Goal: Information Seeking & Learning: Learn about a topic

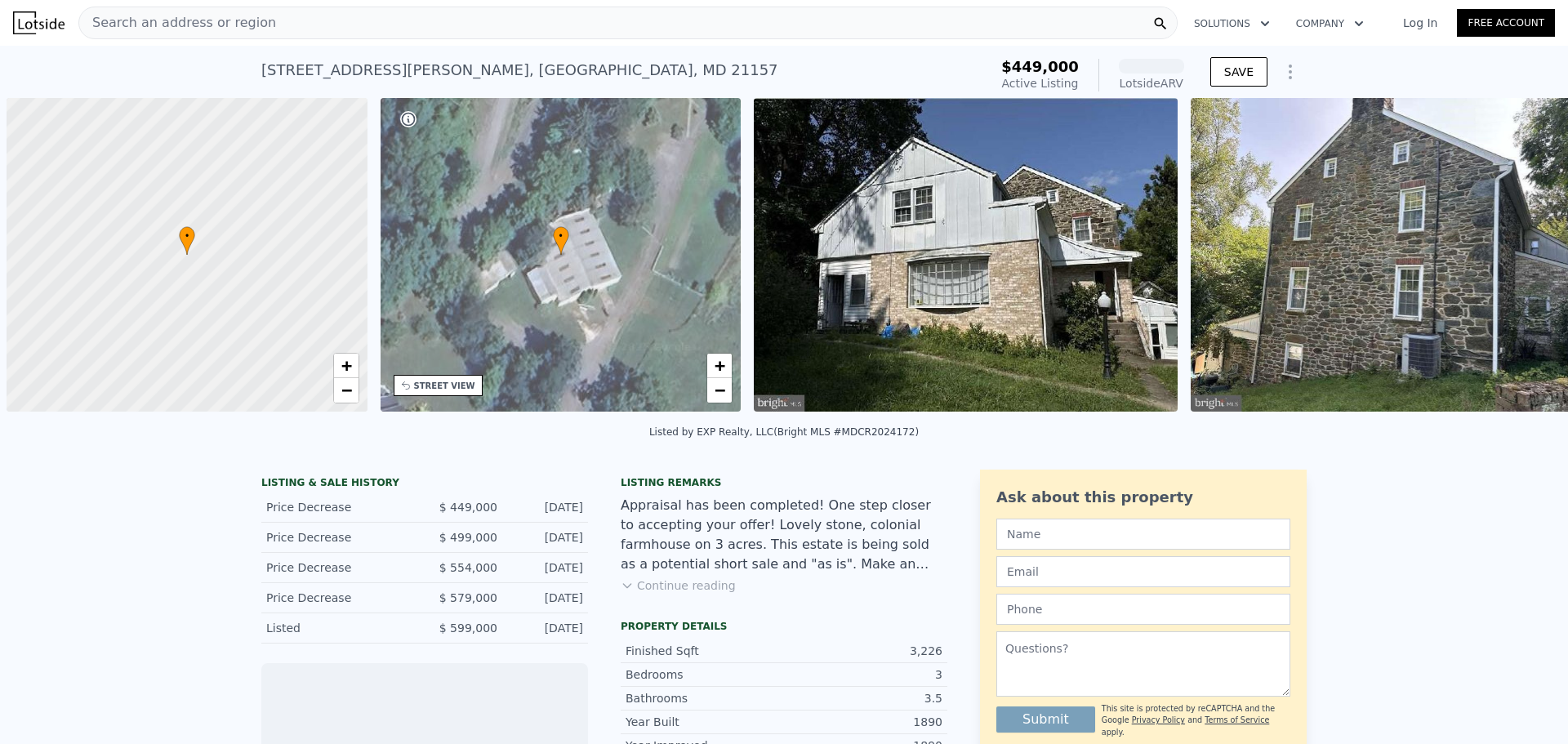
scroll to position [0, 6]
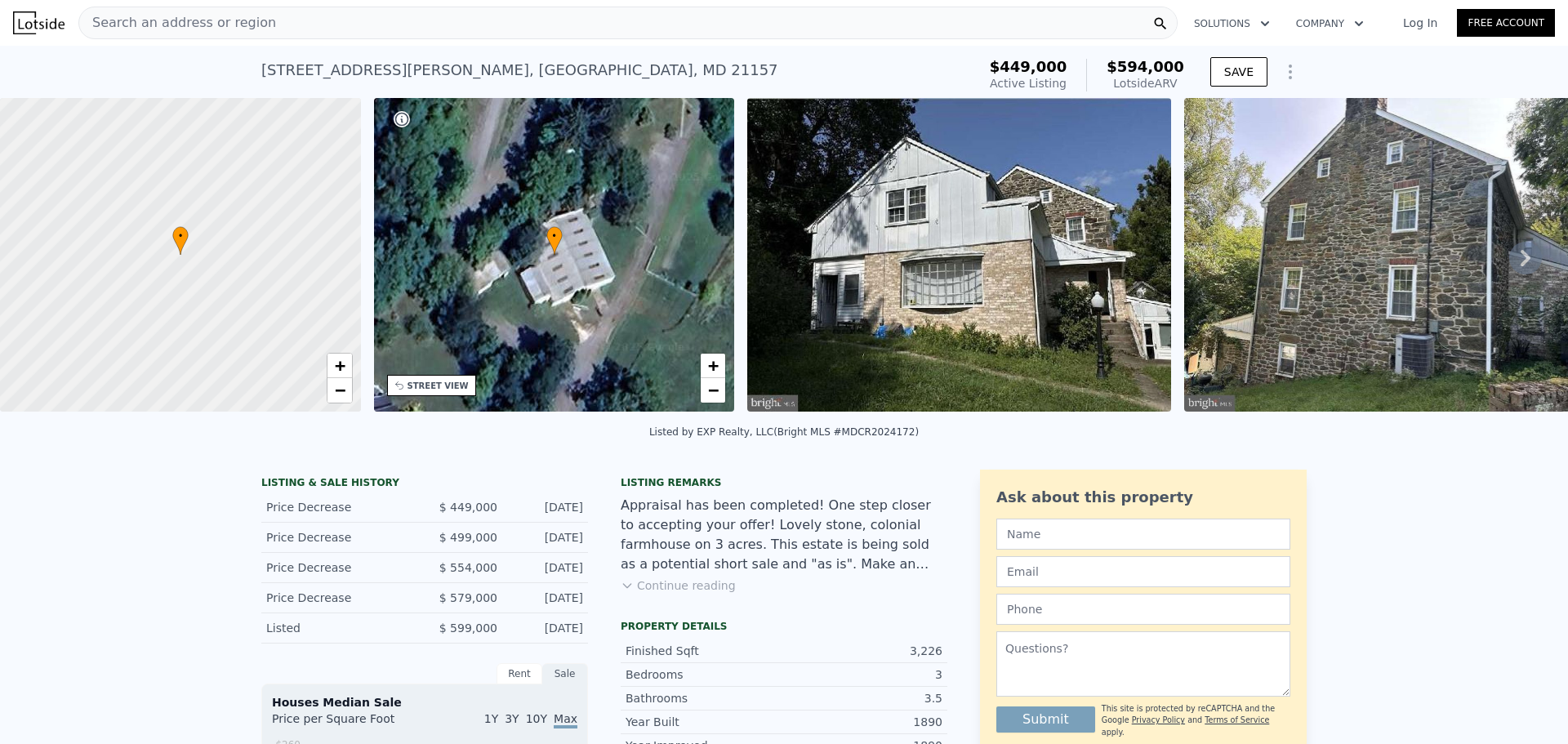
click at [1518, 265] on icon at bounding box center [1525, 258] width 33 height 33
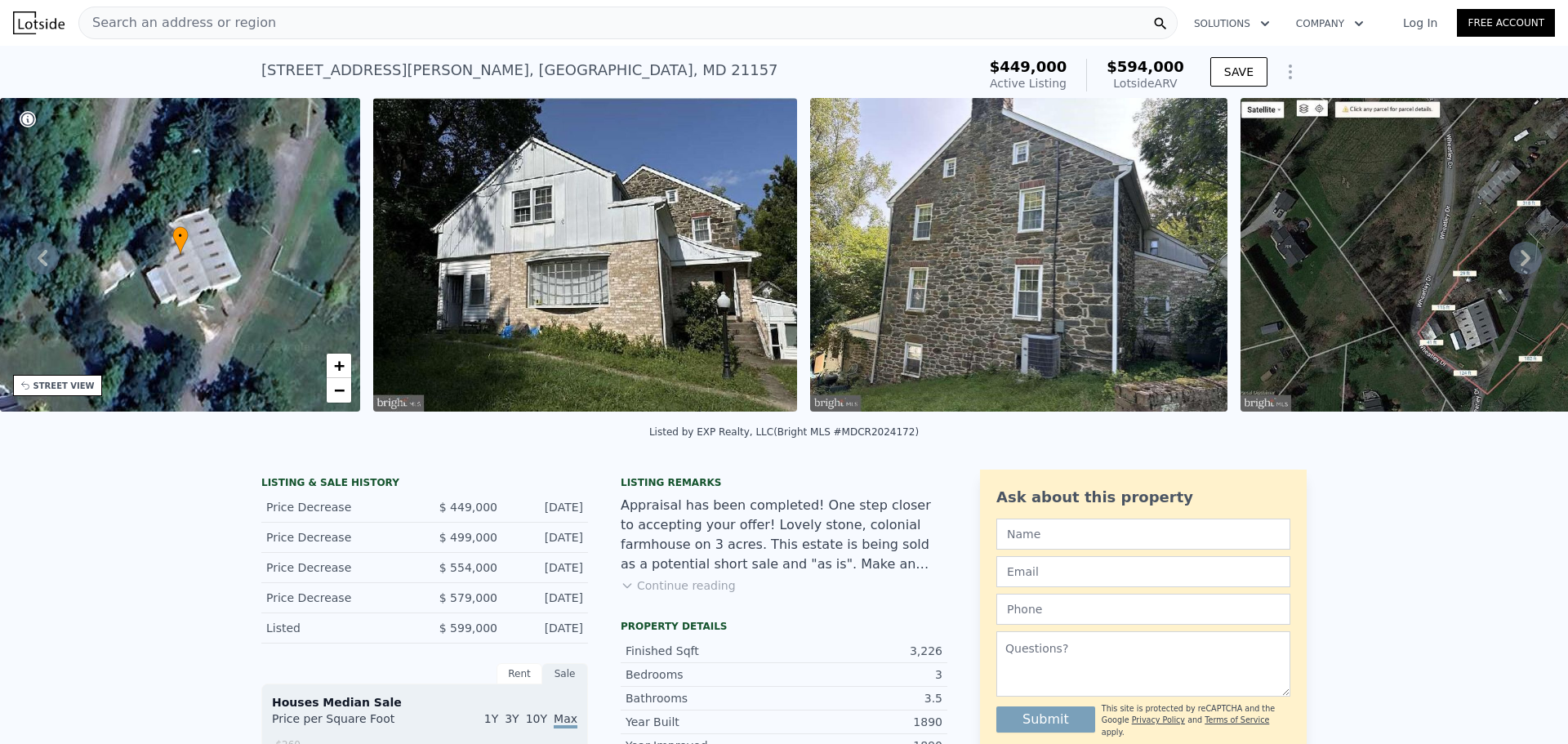
click at [1518, 265] on icon at bounding box center [1525, 258] width 33 height 33
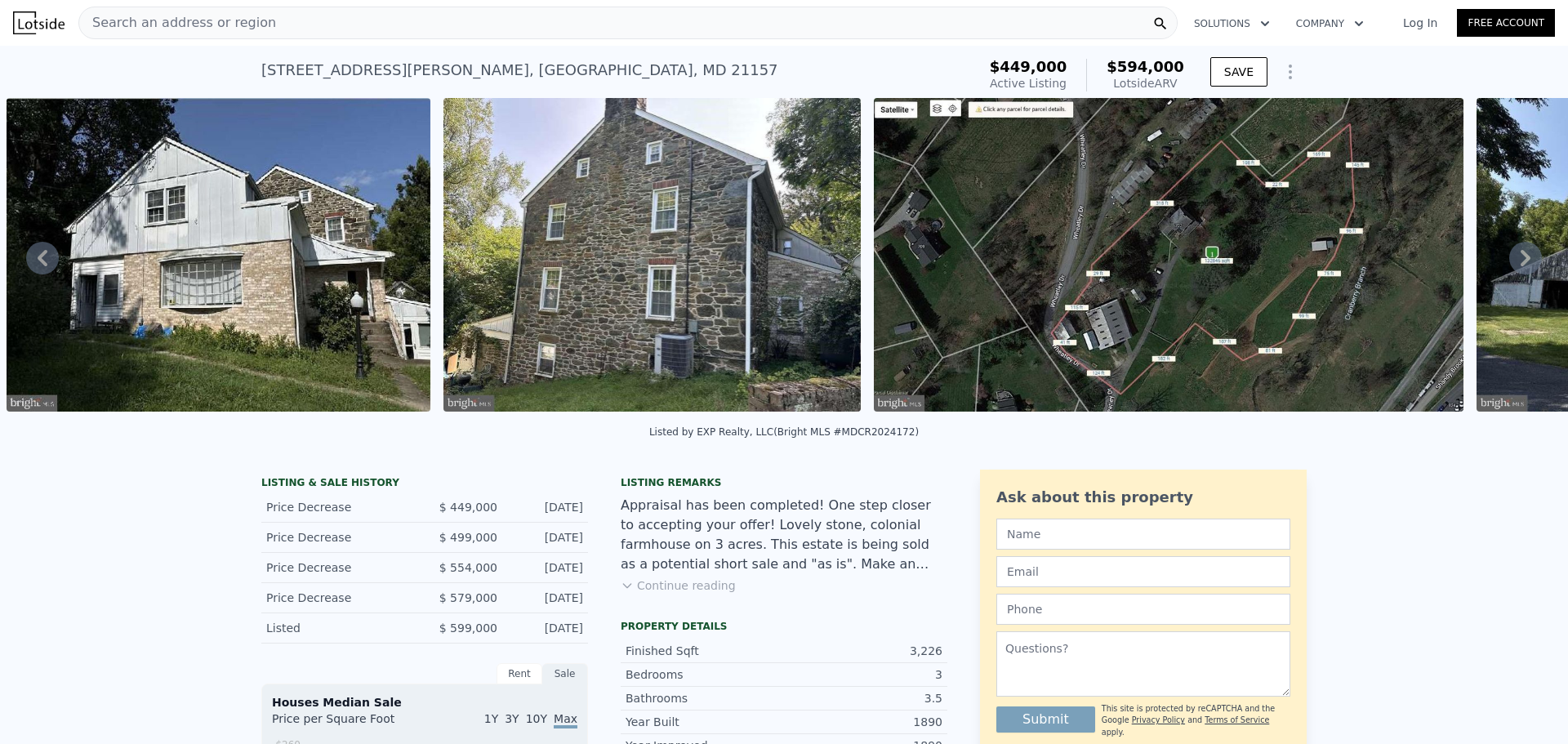
click at [1518, 265] on icon at bounding box center [1525, 258] width 33 height 33
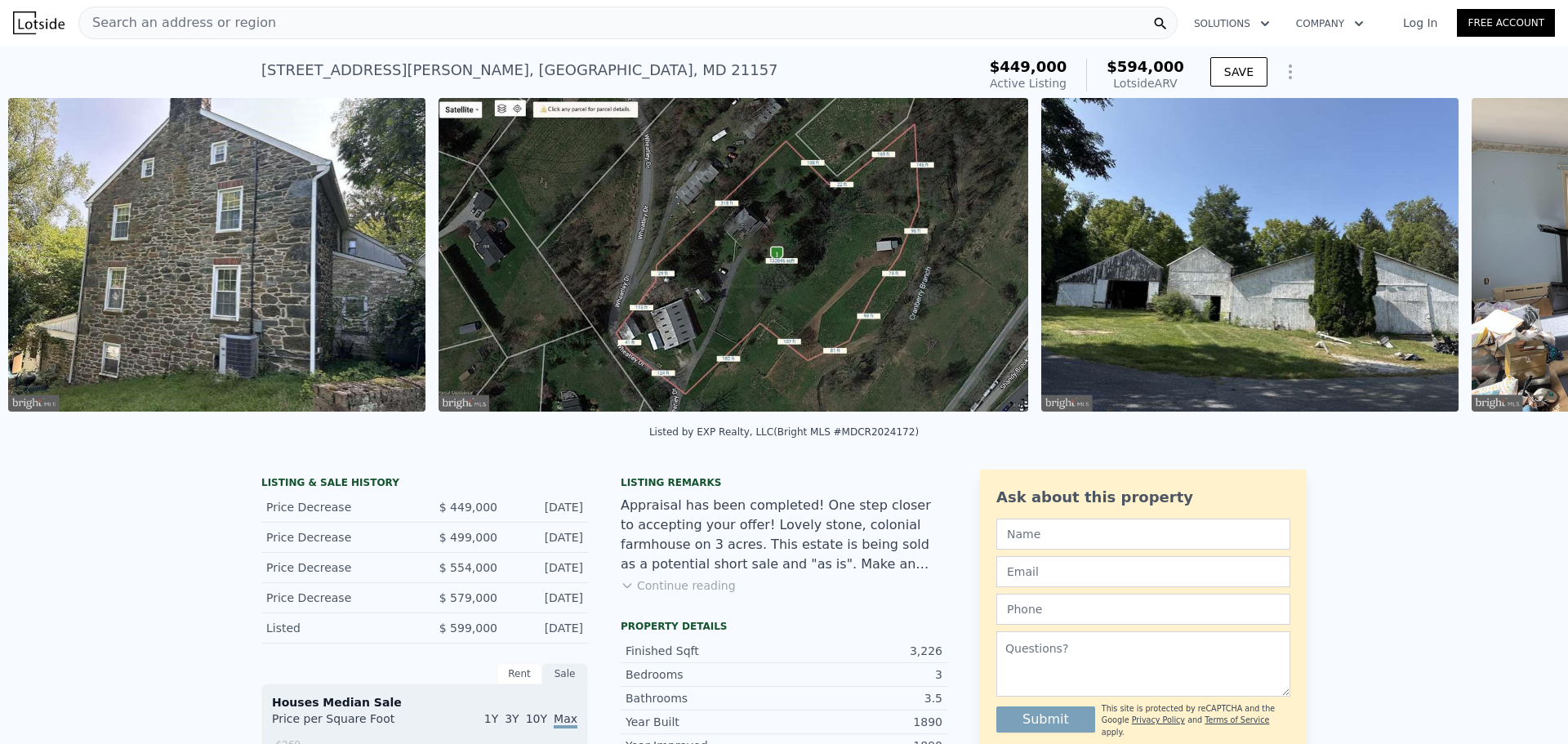
scroll to position [0, 1184]
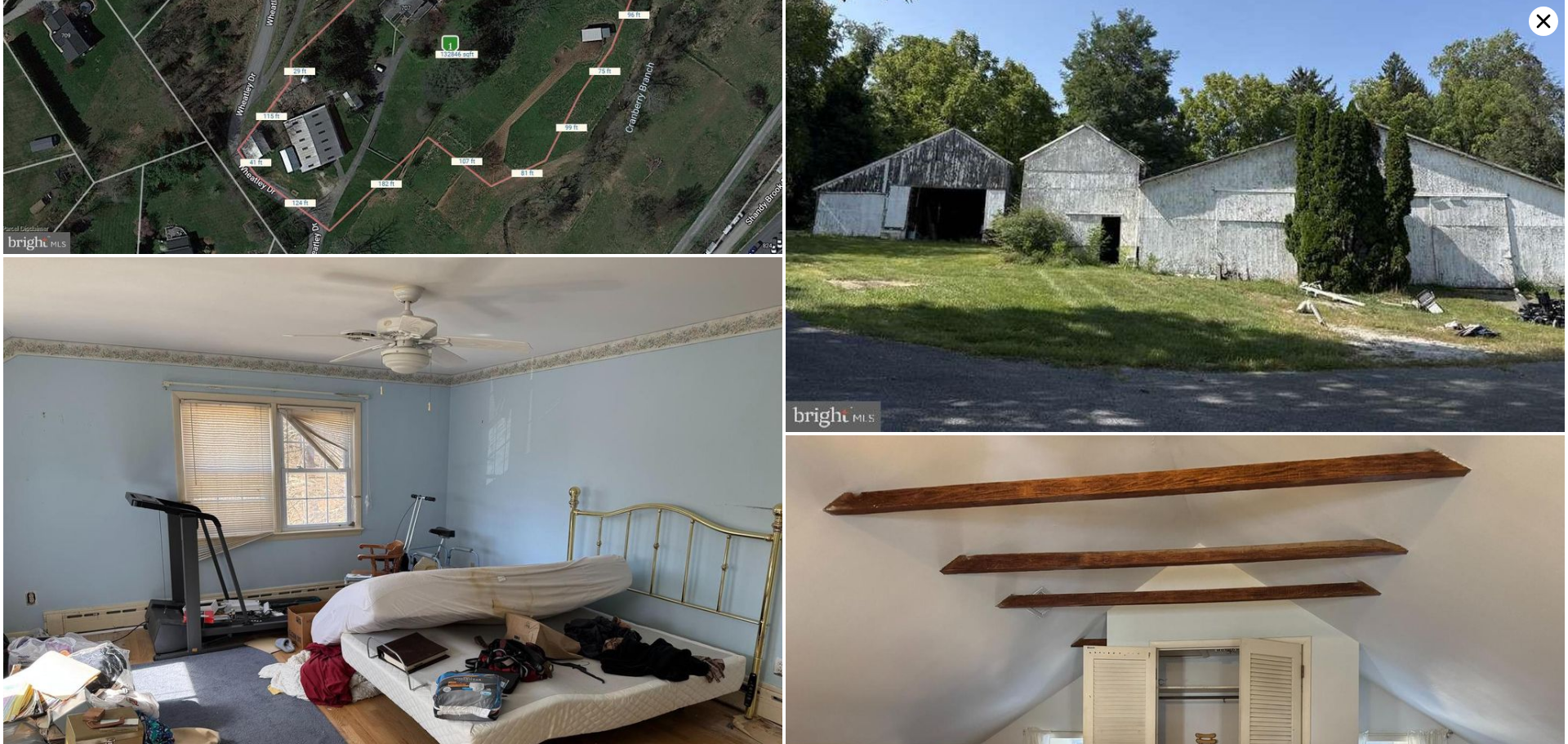
click at [1518, 265] on img at bounding box center [1176, 139] width 779 height 585
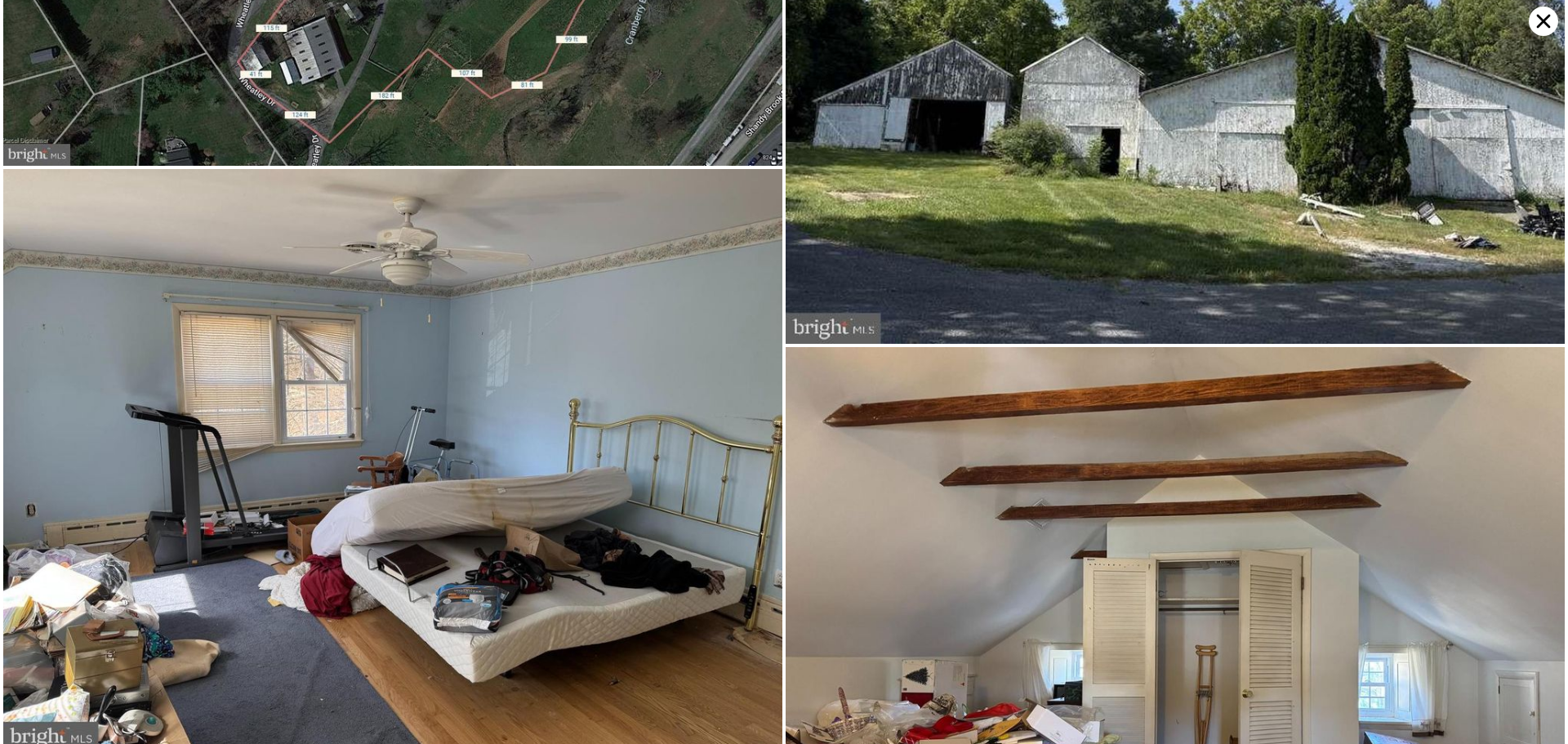
click at [1518, 265] on img at bounding box center [1176, 51] width 779 height 585
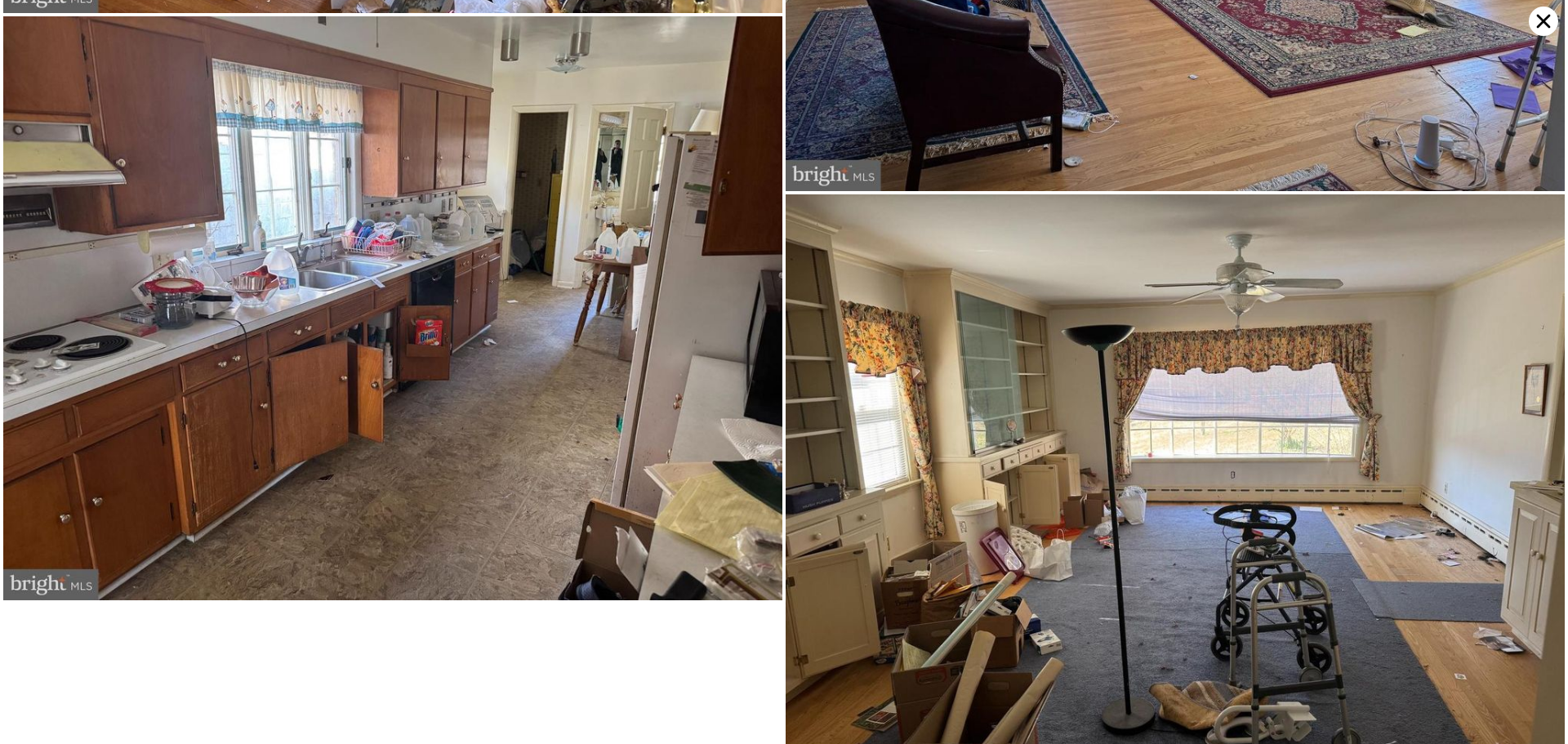
scroll to position [3335, 0]
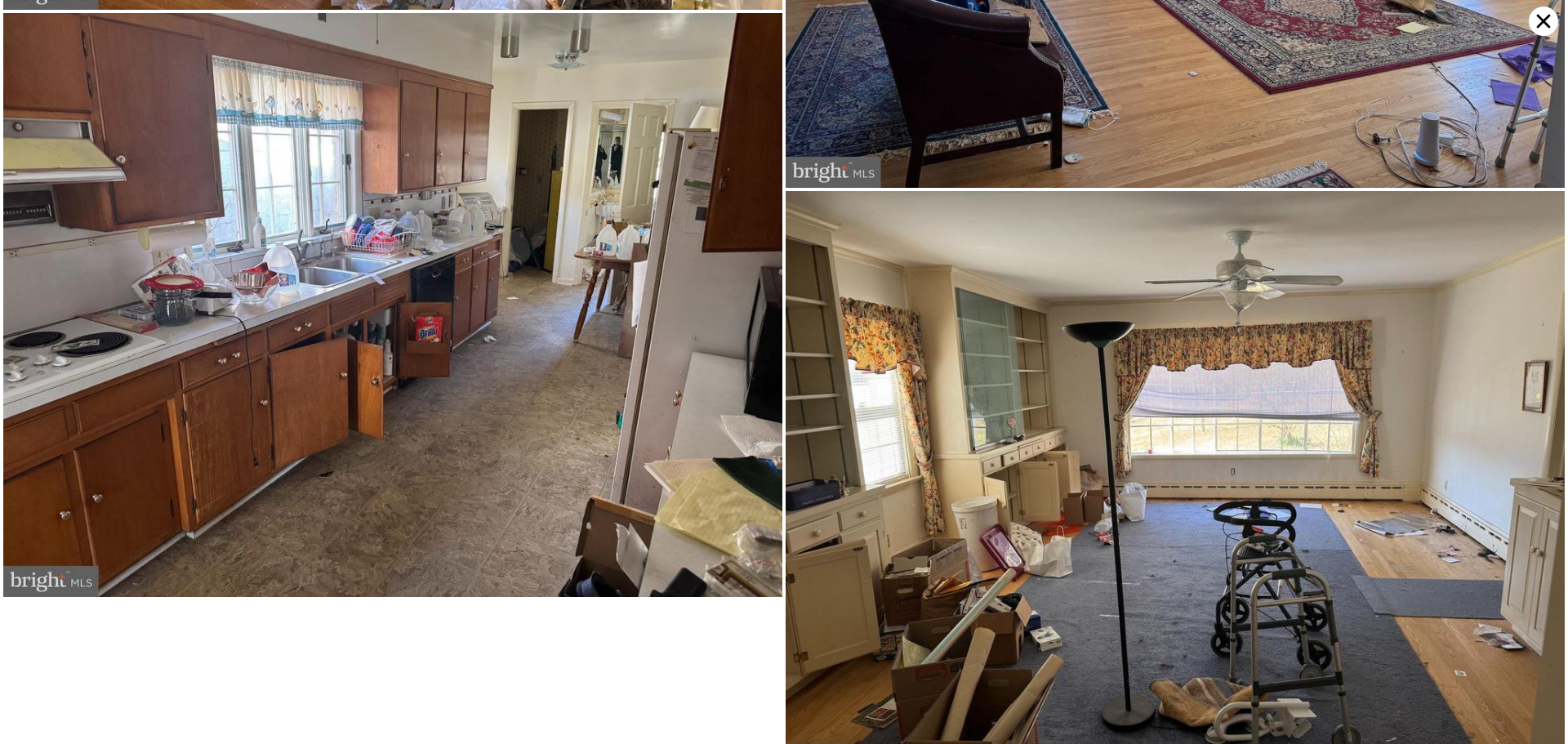
click at [1533, 24] on icon at bounding box center [1543, 21] width 29 height 29
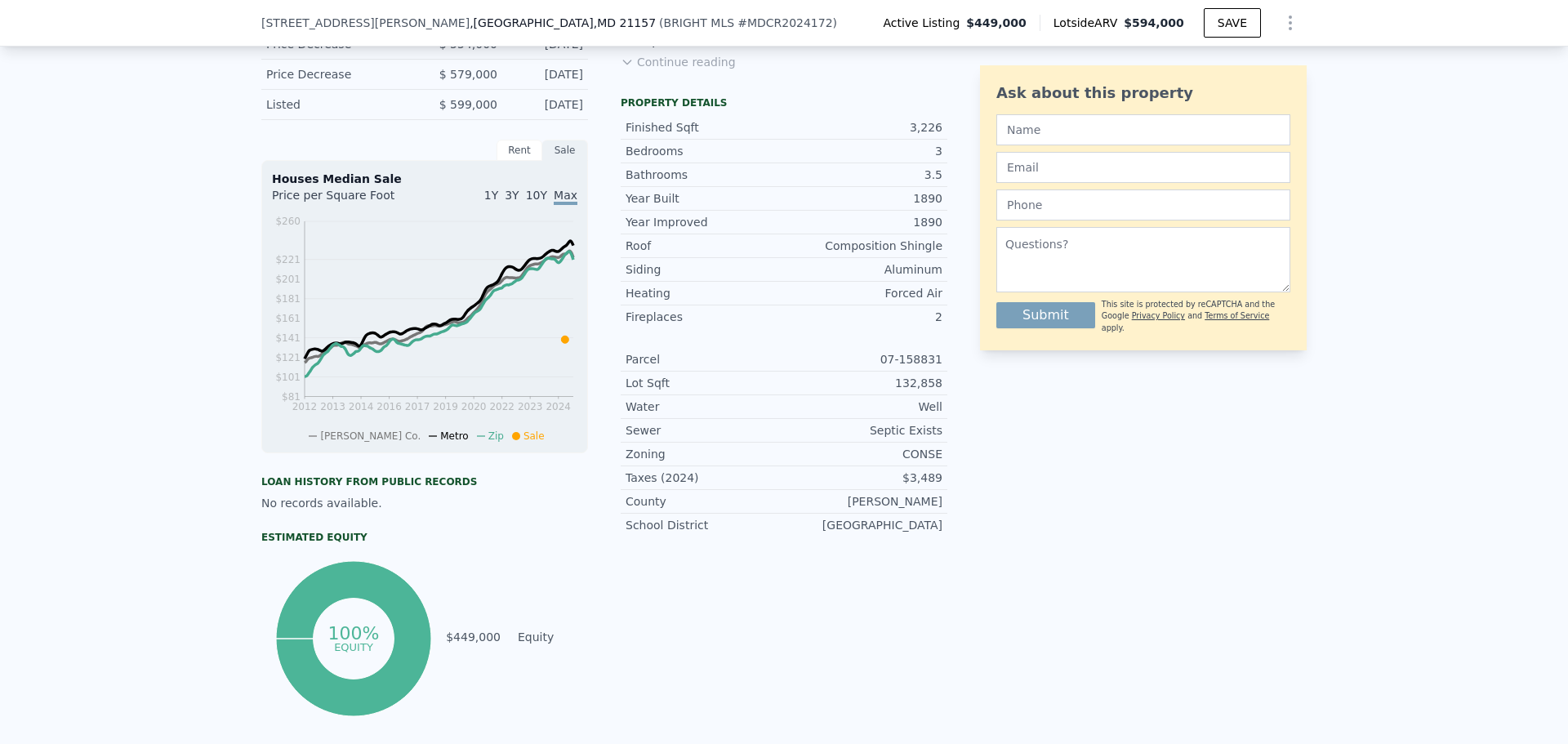
scroll to position [566, 0]
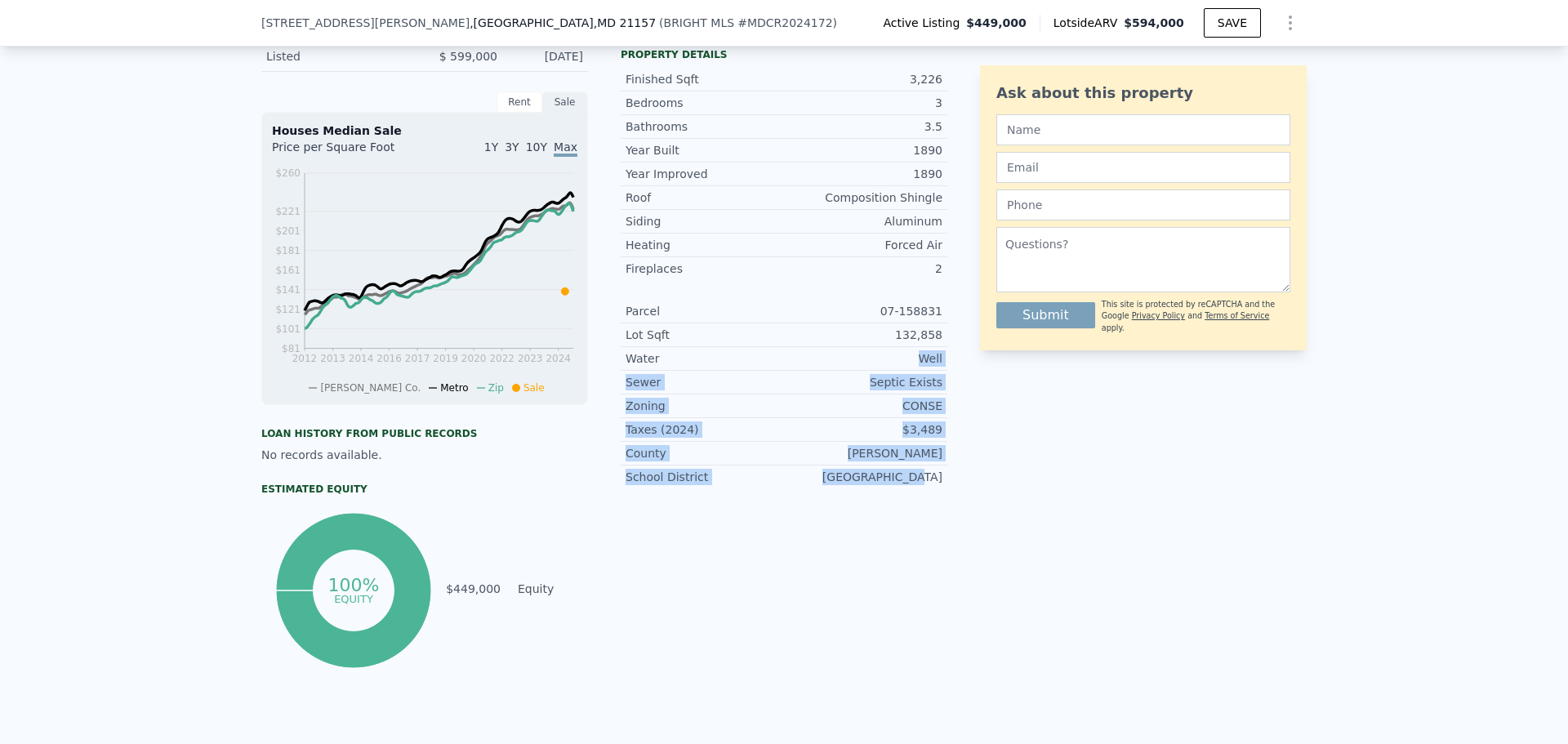
drag, startPoint x: 921, startPoint y: 372, endPoint x: 940, endPoint y: 486, distance: 115.6
click at [940, 486] on div "Parcel 07-158831 Lot Sqft 132,858 Water Well Sewer Septic Exists Zoning CONSE T…" at bounding box center [784, 393] width 327 height 189
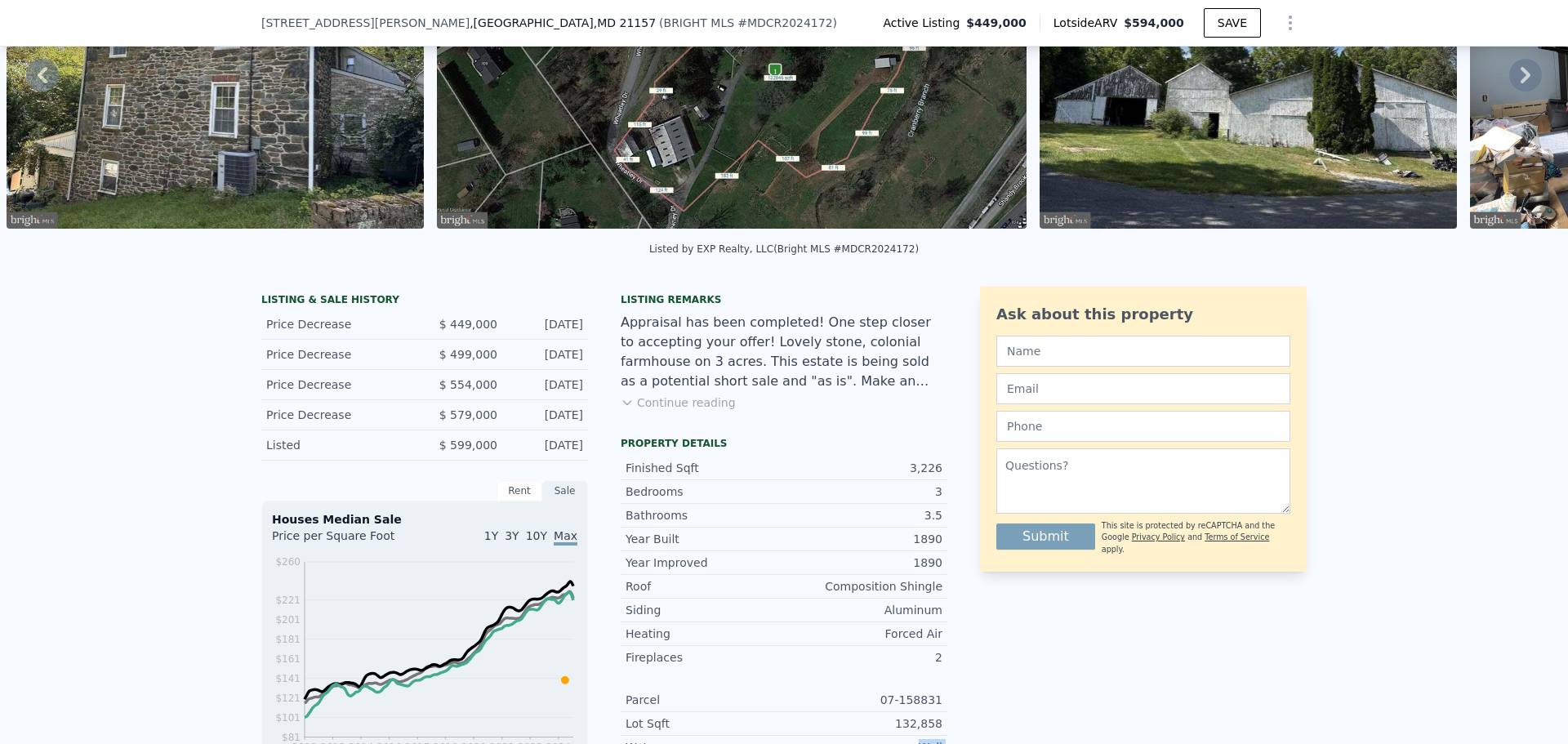
scroll to position [327, 0]
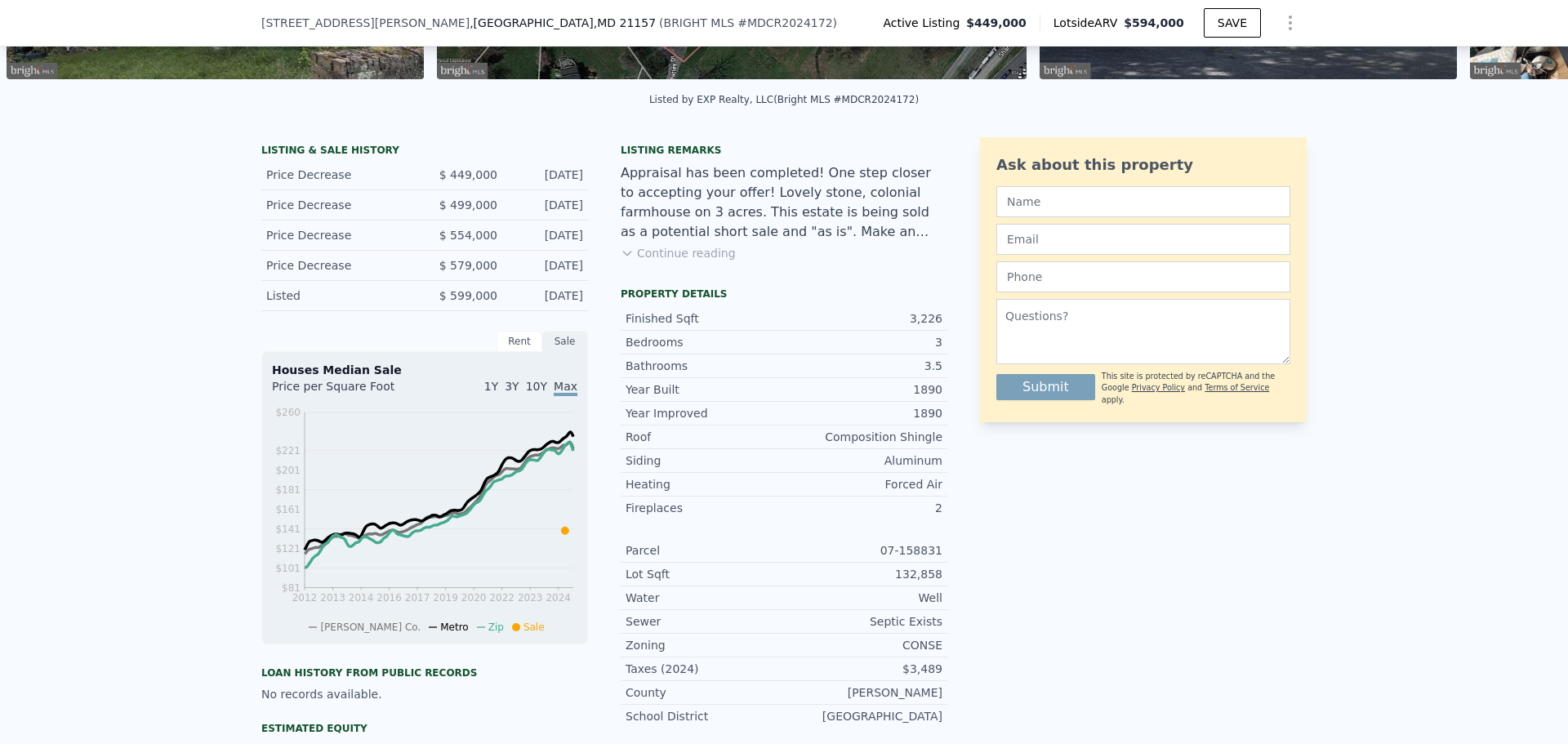
click at [517, 352] on div "Rent" at bounding box center [519, 341] width 46 height 21
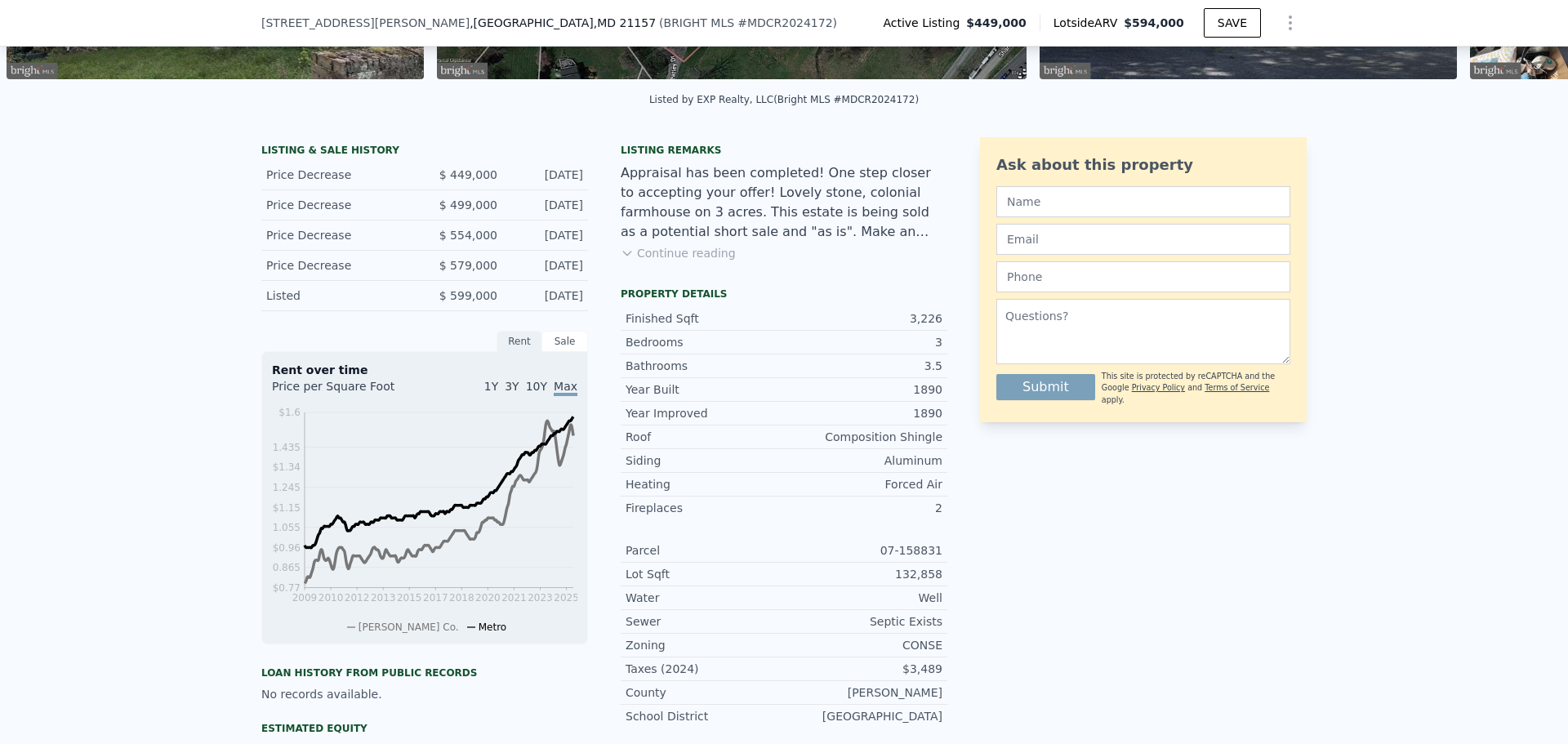
click at [553, 352] on div "Sale" at bounding box center [565, 341] width 46 height 21
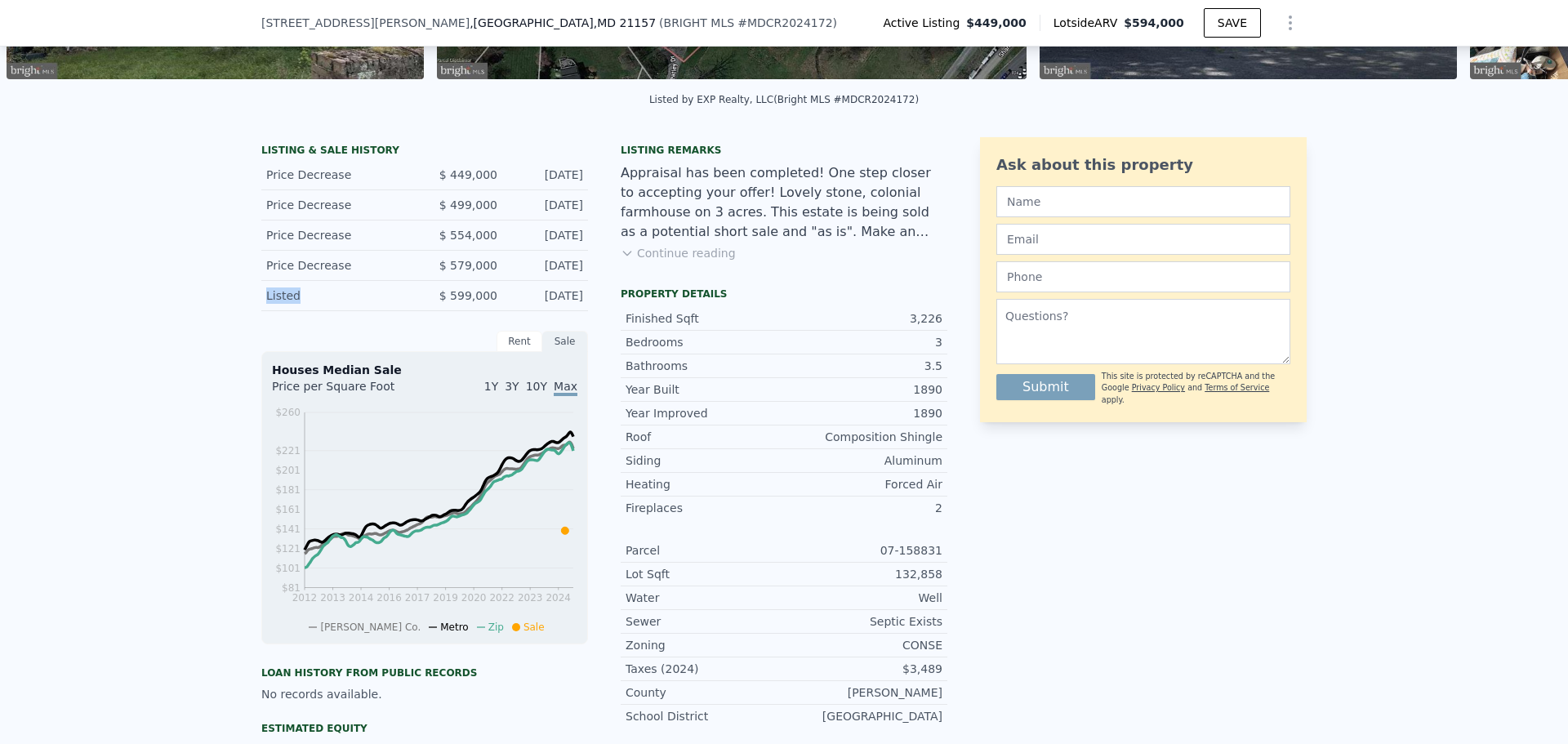
drag, startPoint x: 304, startPoint y: 306, endPoint x: 354, endPoint y: 312, distance: 50.4
click at [354, 312] on div "LISTING & SALE HISTORY Price Decrease $ 449,000 [DATE] Price Decrease $ 499,000…" at bounding box center [784, 553] width 1568 height 859
click at [290, 160] on div "LISTING & SALE HISTORY" at bounding box center [424, 152] width 327 height 16
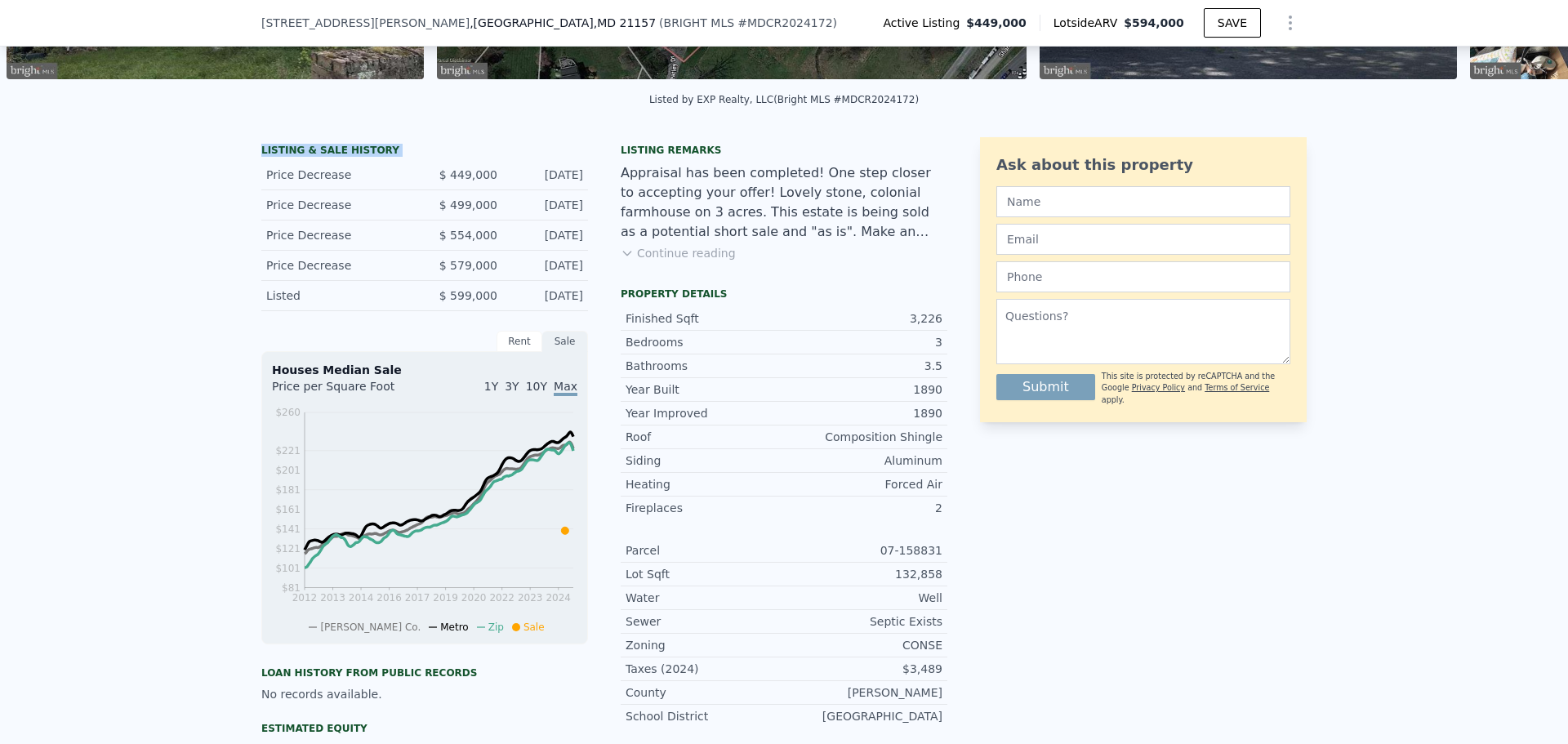
click at [290, 160] on div "LISTING & SALE HISTORY" at bounding box center [424, 152] width 327 height 16
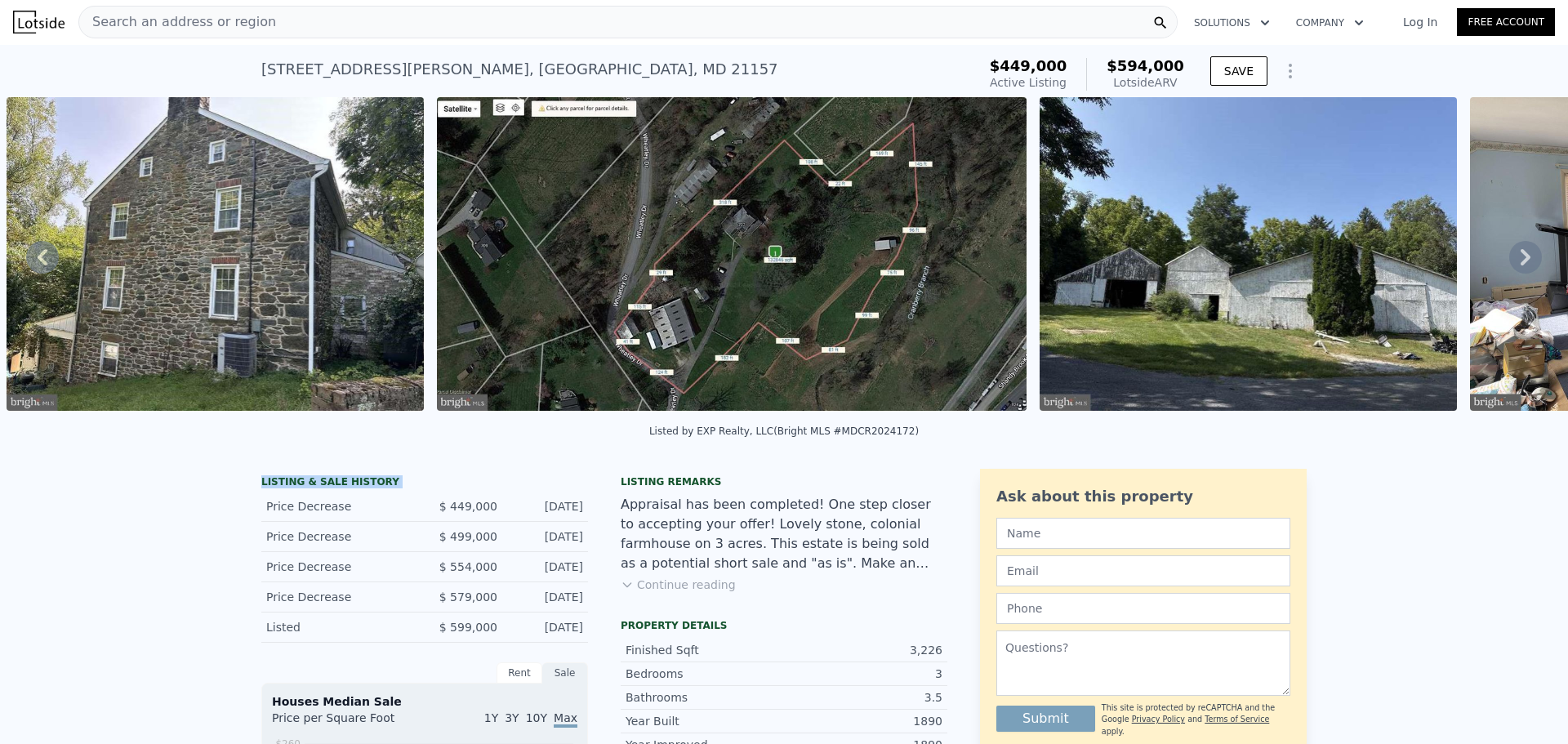
scroll to position [0, 0]
click at [1292, 78] on icon "Show Options" at bounding box center [1290, 72] width 20 height 20
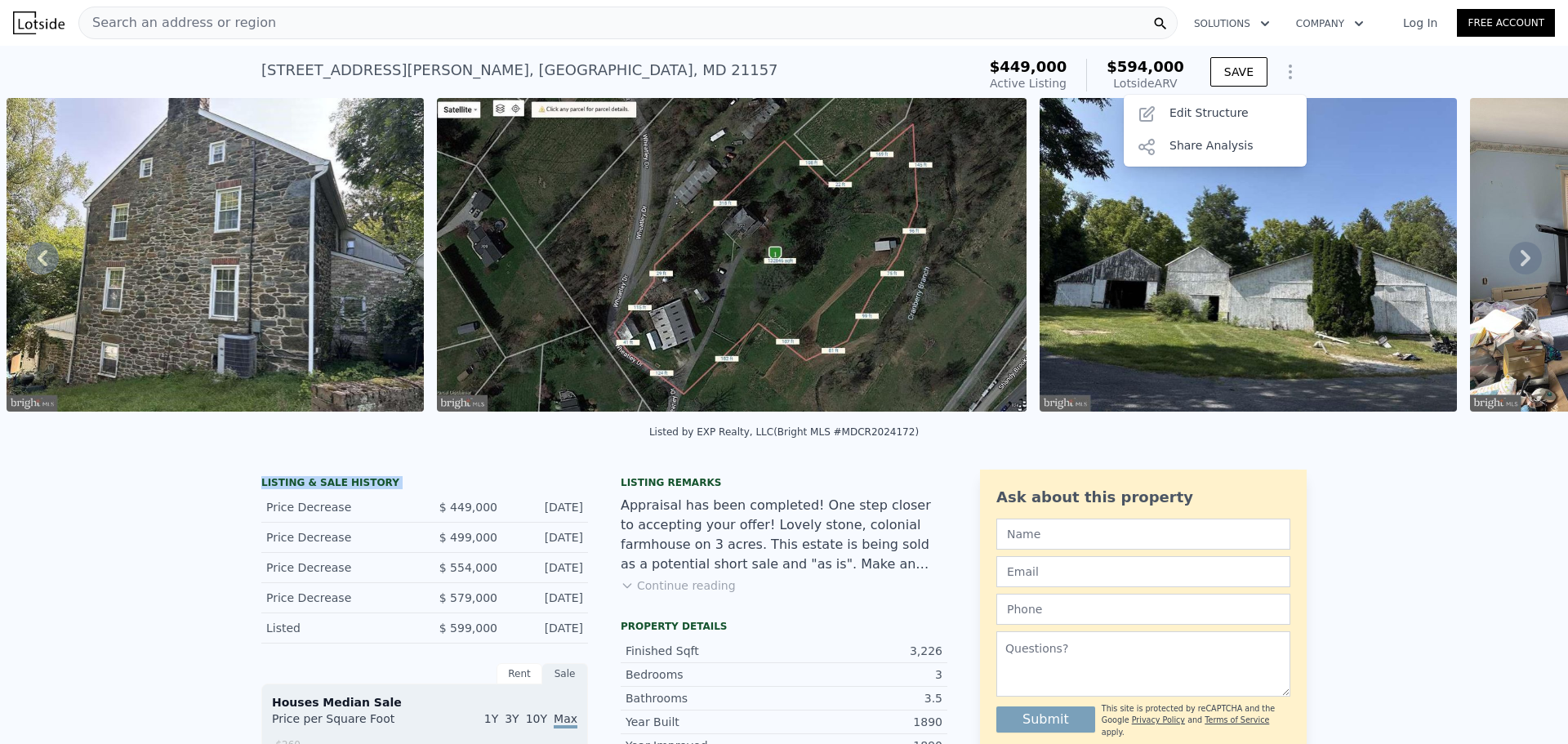
click at [1292, 78] on icon "Show Options" at bounding box center [1290, 72] width 20 height 20
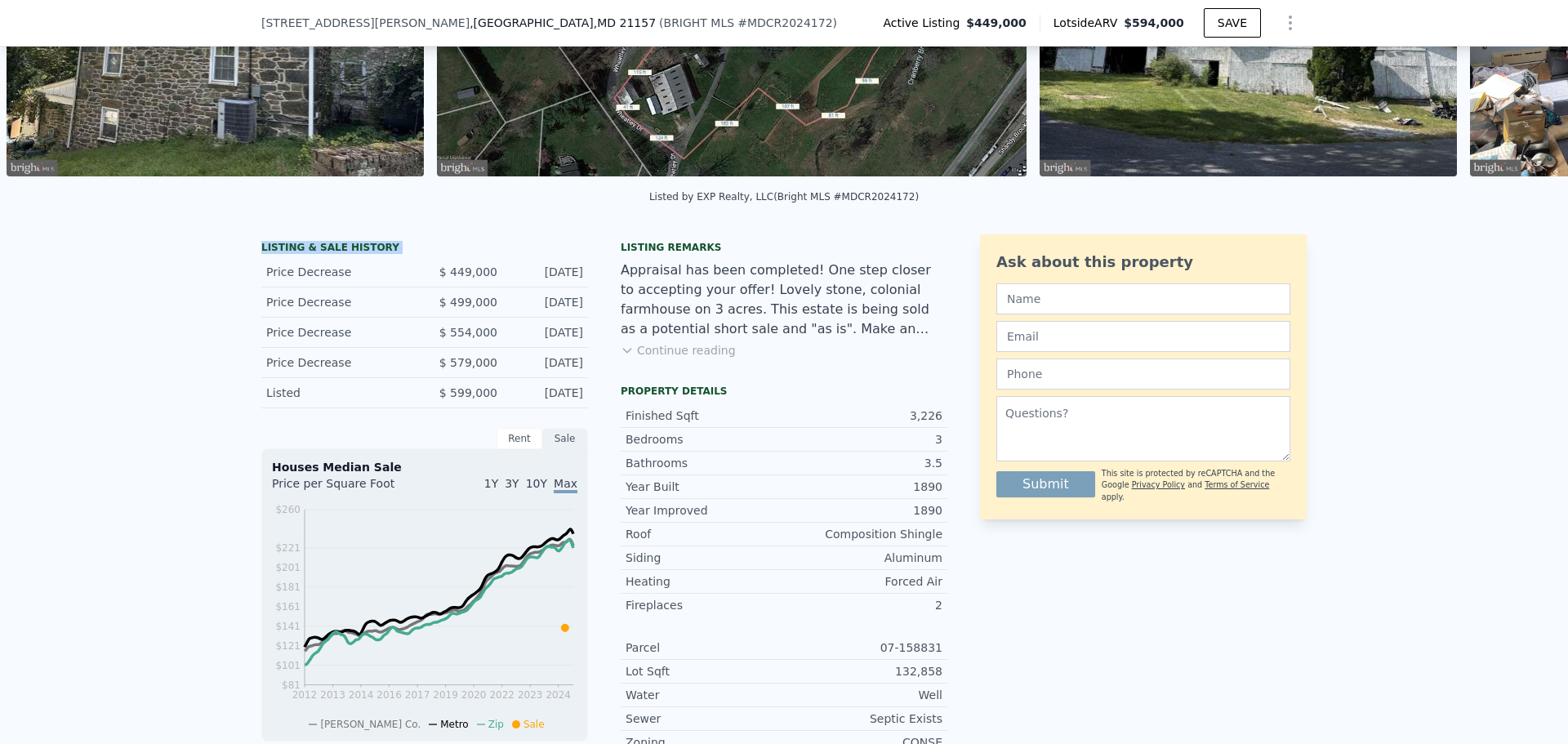
scroll to position [240, 0]
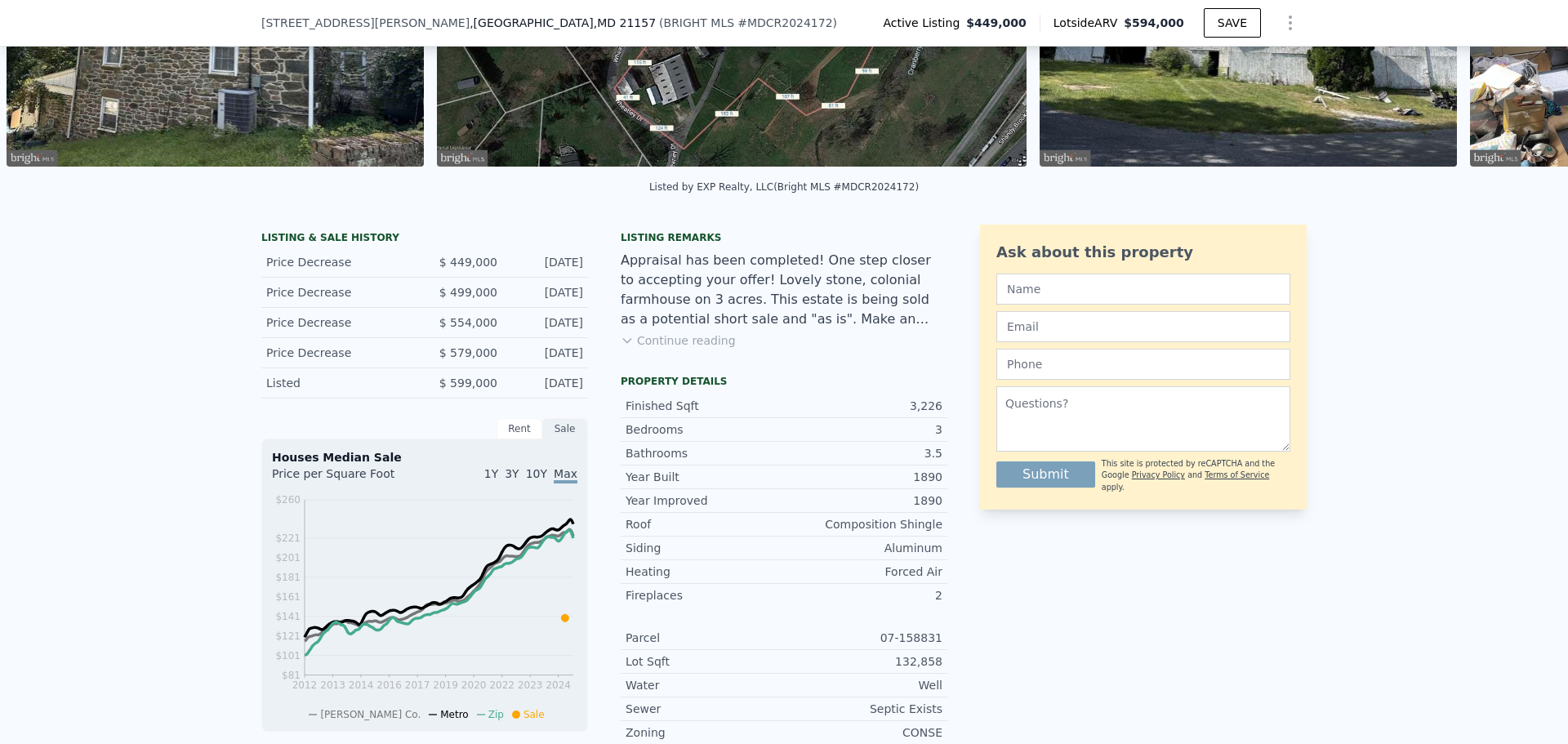
click at [514, 368] on div "Price Decrease $ 579,000 [DATE]" at bounding box center [424, 352] width 327 height 30
drag, startPoint x: 463, startPoint y: 402, endPoint x: 570, endPoint y: 413, distance: 107.6
click at [523, 399] on div "Listed $ 599,000 [DATE]" at bounding box center [424, 382] width 327 height 30
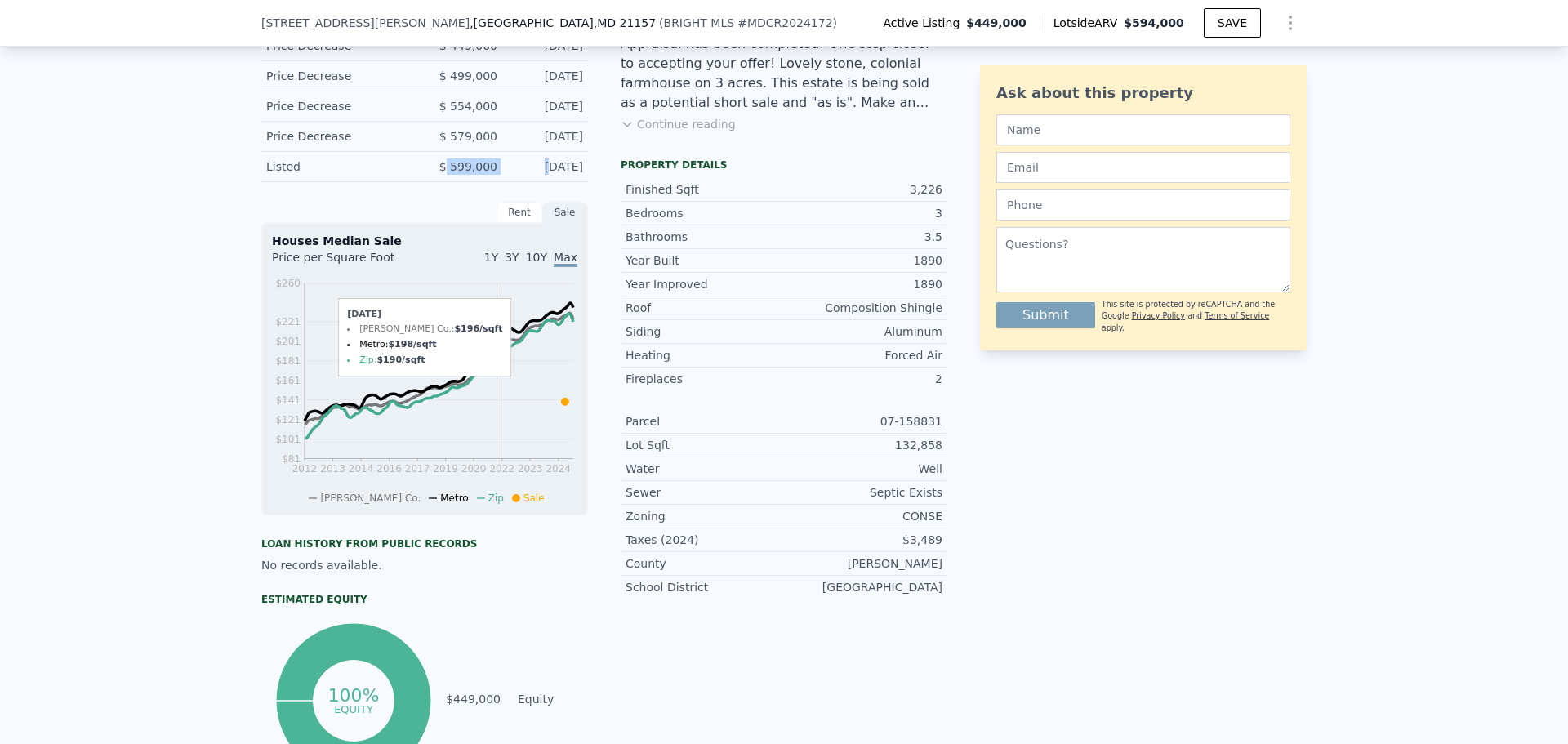
scroll to position [566, 0]
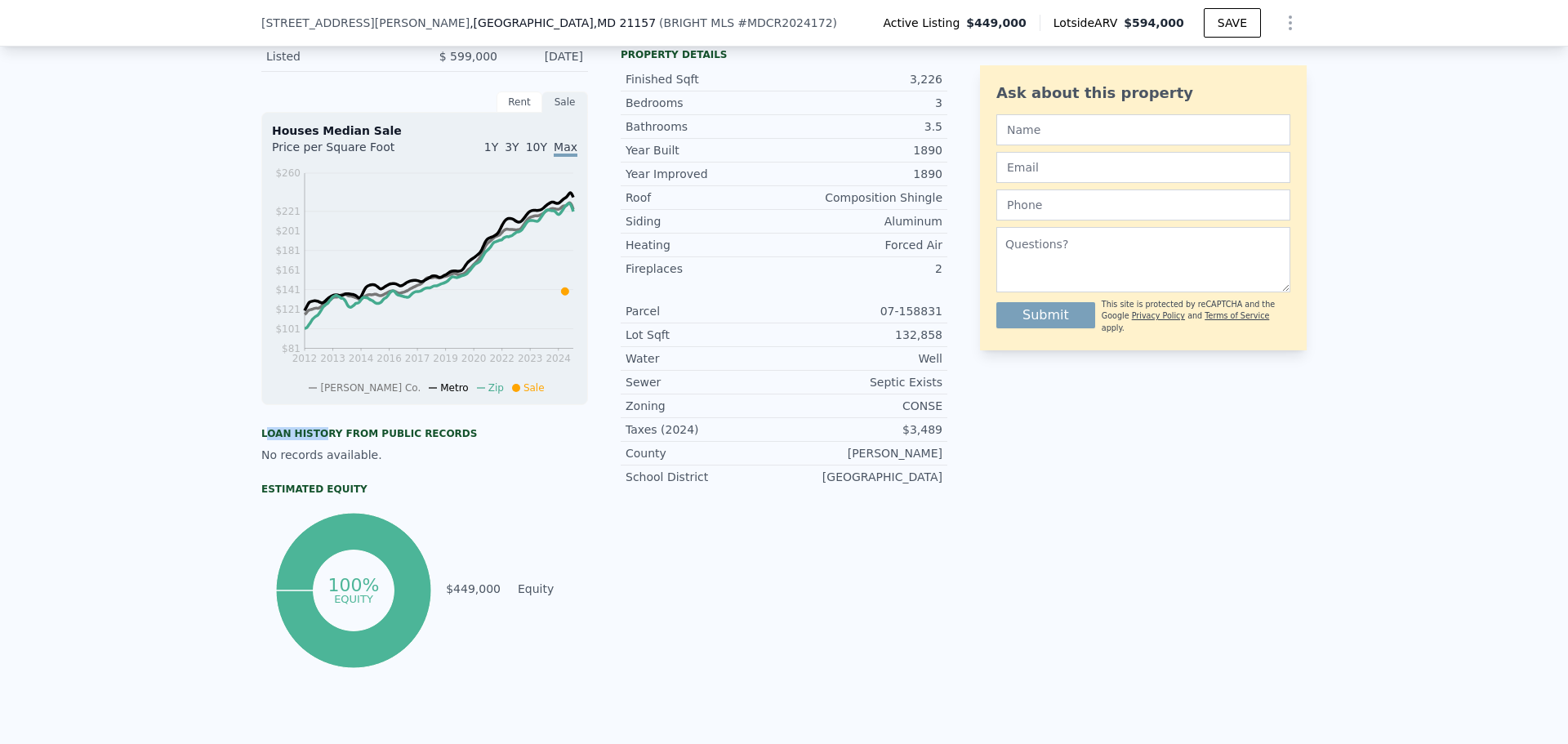
drag, startPoint x: 263, startPoint y: 446, endPoint x: 485, endPoint y: 441, distance: 222.1
click at [407, 439] on div "Loan history from public records" at bounding box center [424, 433] width 327 height 13
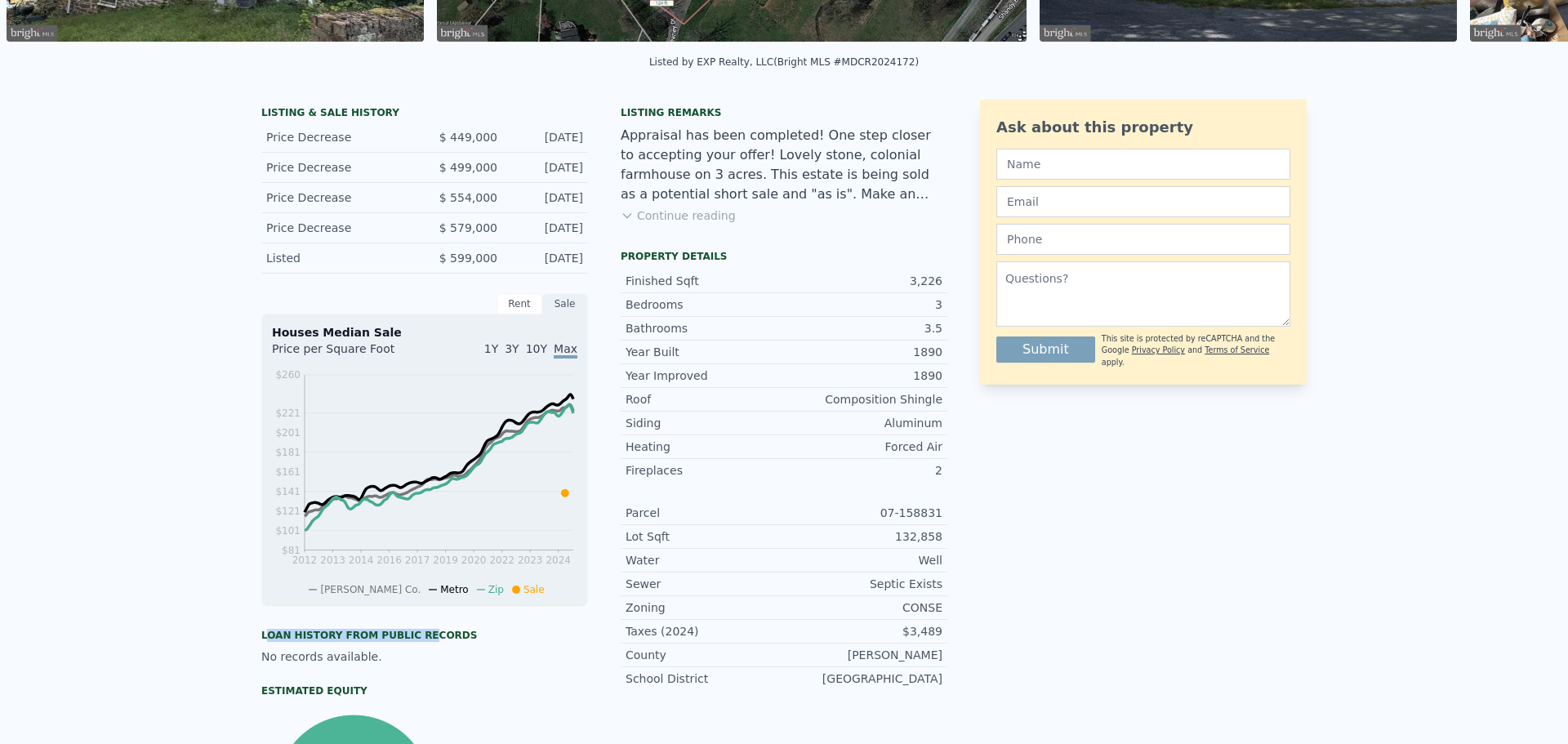
scroll to position [0, 0]
